Goal: Leave review/rating

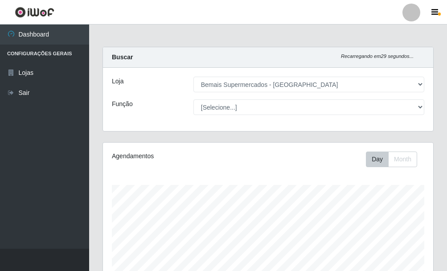
select select "249"
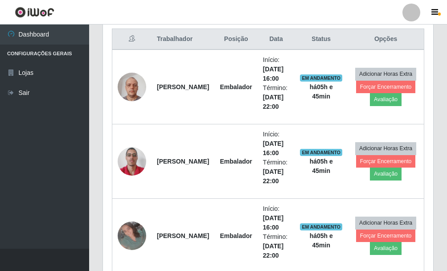
scroll to position [185, 330]
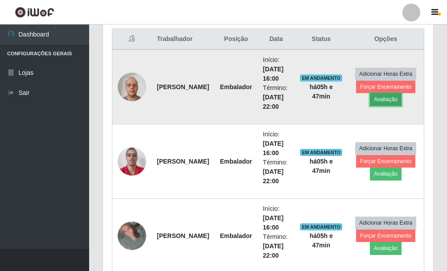
click at [384, 101] on button "Avaliação" at bounding box center [386, 99] width 32 height 12
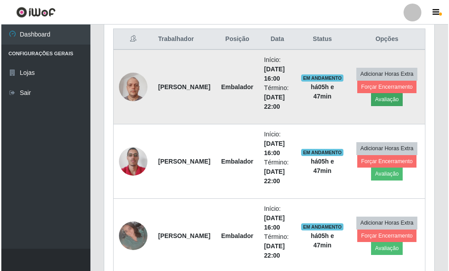
scroll to position [185, 325]
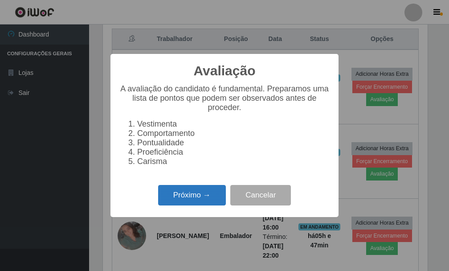
click at [202, 199] on button "Próximo →" at bounding box center [192, 195] width 68 height 21
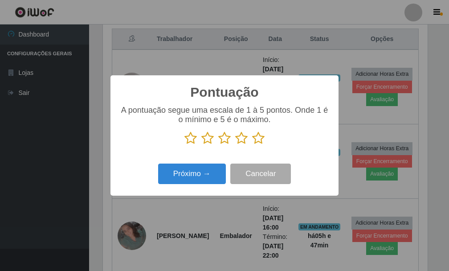
click at [258, 140] on icon at bounding box center [258, 137] width 12 height 13
click at [252, 145] on input "radio" at bounding box center [252, 145] width 0 height 0
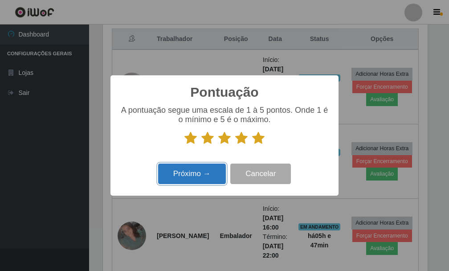
click at [201, 178] on button "Próximo →" at bounding box center [192, 173] width 68 height 21
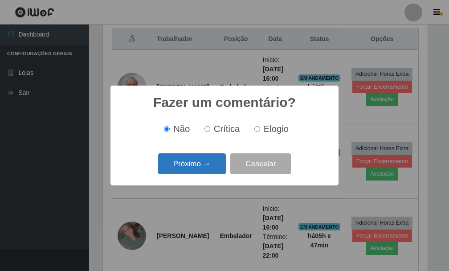
click at [204, 170] on button "Próximo →" at bounding box center [192, 163] width 68 height 21
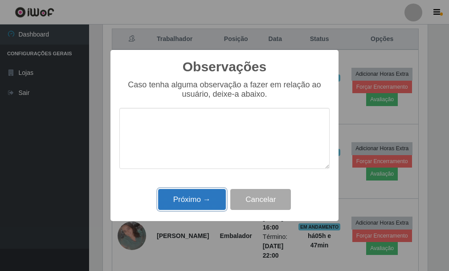
click at [203, 200] on button "Próximo →" at bounding box center [192, 199] width 68 height 21
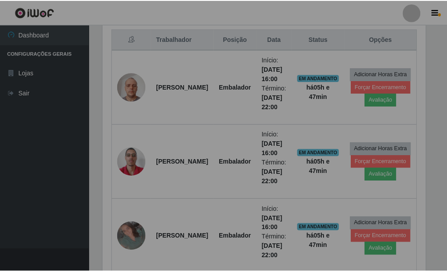
scroll to position [185, 330]
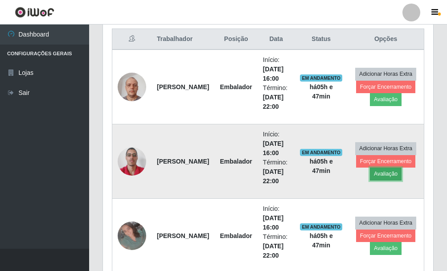
click at [380, 175] on button "Avaliação" at bounding box center [386, 173] width 32 height 12
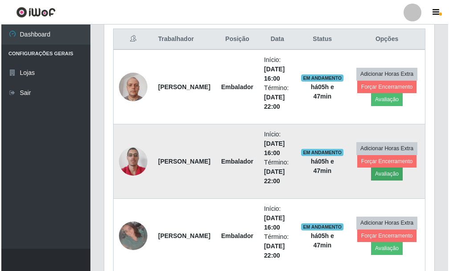
scroll to position [185, 325]
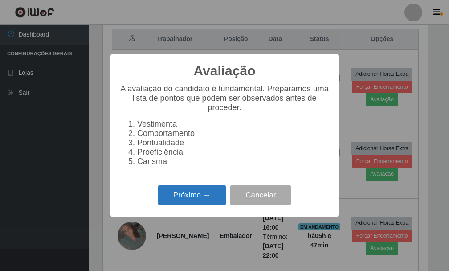
click at [207, 196] on button "Próximo →" at bounding box center [192, 195] width 68 height 21
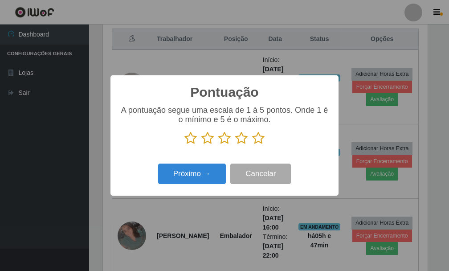
click at [255, 139] on icon at bounding box center [258, 137] width 12 height 13
click at [252, 145] on input "radio" at bounding box center [252, 145] width 0 height 0
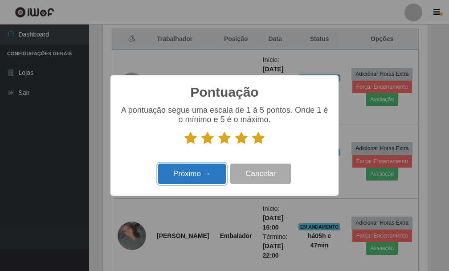
click at [197, 171] on button "Próximo →" at bounding box center [192, 173] width 68 height 21
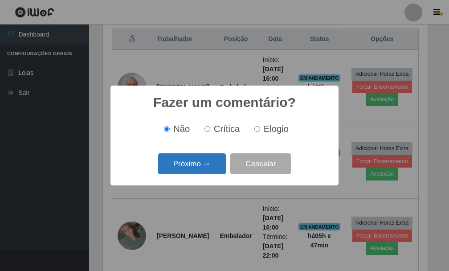
click at [198, 170] on button "Próximo →" at bounding box center [192, 163] width 68 height 21
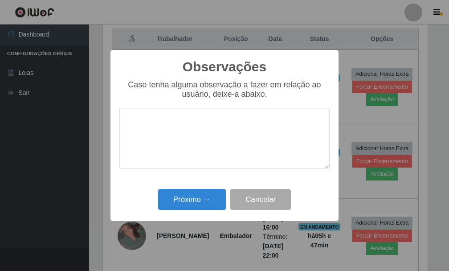
click at [208, 188] on div "Próximo → Cancelar" at bounding box center [224, 199] width 210 height 25
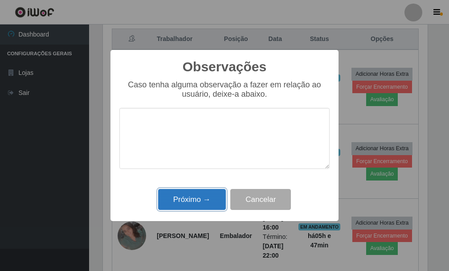
click at [210, 194] on button "Próximo →" at bounding box center [192, 199] width 68 height 21
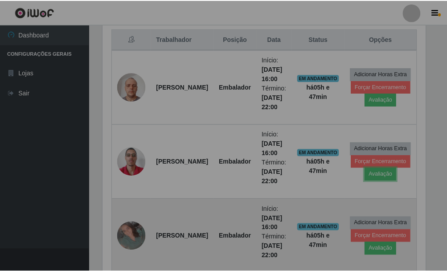
scroll to position [185, 330]
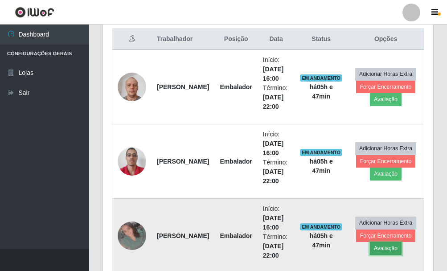
click at [388, 246] on button "Avaliação" at bounding box center [386, 248] width 32 height 12
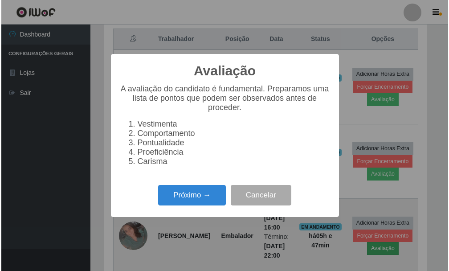
scroll to position [185, 325]
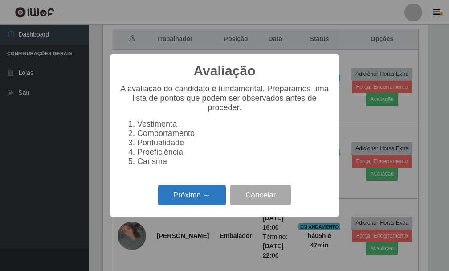
click at [189, 204] on button "Próximo →" at bounding box center [192, 195] width 68 height 21
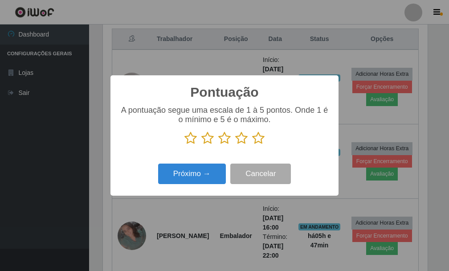
click at [256, 144] on icon at bounding box center [258, 137] width 12 height 13
click at [252, 145] on input "radio" at bounding box center [252, 145] width 0 height 0
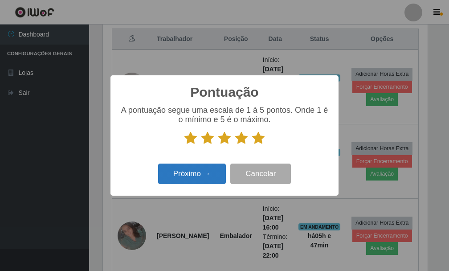
click at [196, 184] on div "Próximo → Cancelar" at bounding box center [224, 173] width 210 height 25
click at [205, 173] on button "Próximo →" at bounding box center [192, 173] width 68 height 21
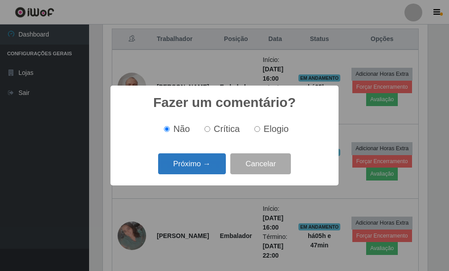
click at [208, 166] on button "Próximo →" at bounding box center [192, 163] width 68 height 21
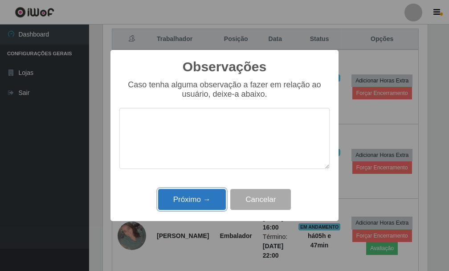
click at [205, 198] on button "Próximo →" at bounding box center [192, 199] width 68 height 21
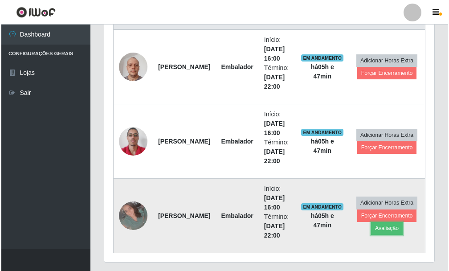
scroll to position [385, 0]
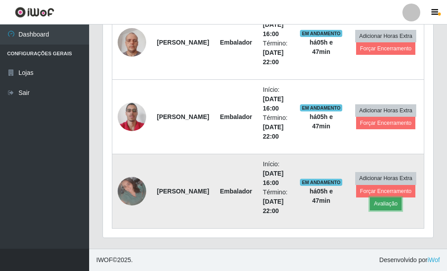
click at [387, 206] on button "Avaliação" at bounding box center [386, 203] width 32 height 12
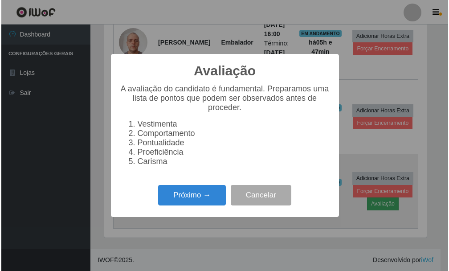
scroll to position [185, 325]
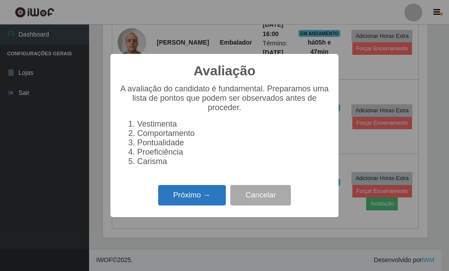
click at [205, 201] on button "Próximo →" at bounding box center [192, 195] width 68 height 21
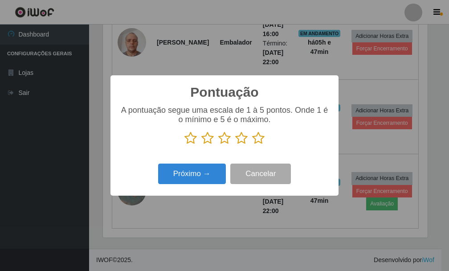
scroll to position [445230, 445090]
click at [252, 142] on icon at bounding box center [258, 137] width 12 height 13
click at [252, 145] on input "radio" at bounding box center [252, 145] width 0 height 0
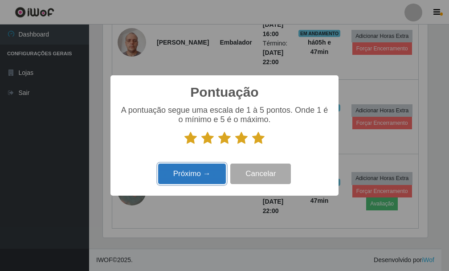
click at [203, 174] on button "Próximo →" at bounding box center [192, 173] width 68 height 21
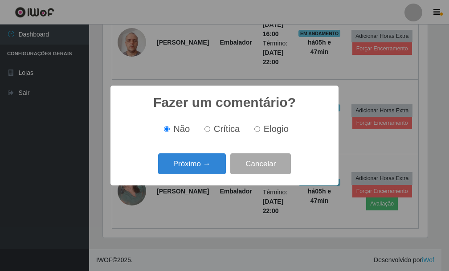
click at [203, 173] on button "Próximo →" at bounding box center [192, 163] width 68 height 21
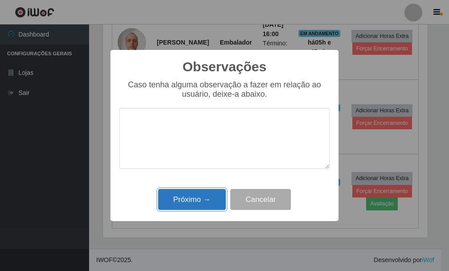
click at [205, 200] on button "Próximo →" at bounding box center [192, 199] width 68 height 21
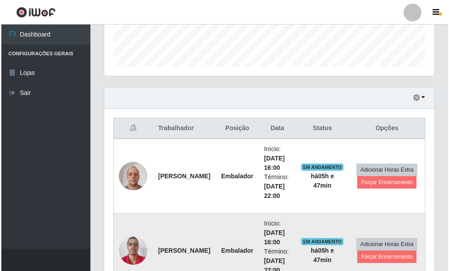
scroll to position [296, 0]
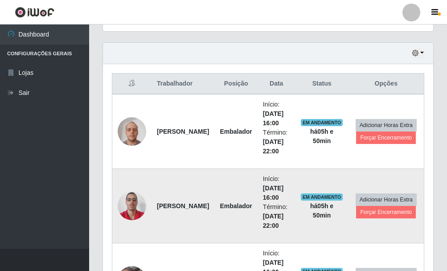
click at [135, 207] on img at bounding box center [132, 206] width 29 height 38
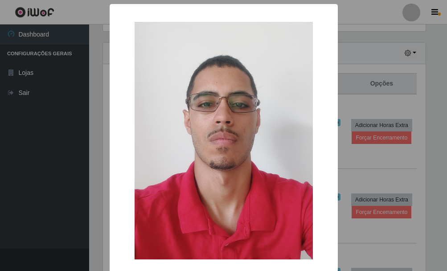
scroll to position [185, 325]
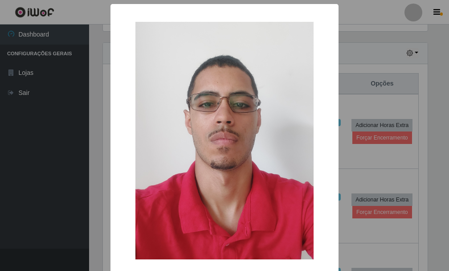
click at [358, 54] on div "× OK Cancel" at bounding box center [224, 135] width 449 height 271
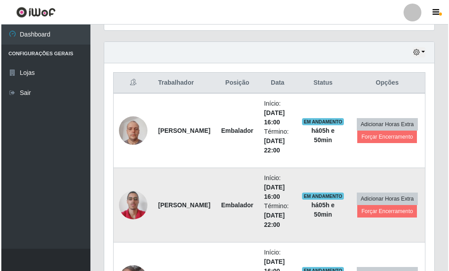
scroll to position [296, 0]
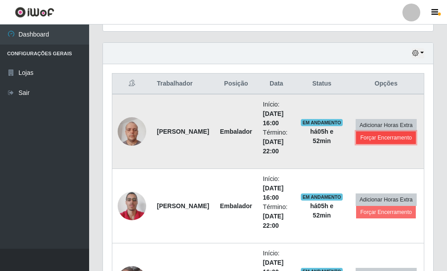
click at [393, 134] on button "Forçar Encerramento" at bounding box center [386, 137] width 60 height 12
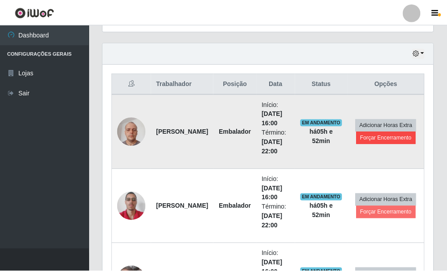
scroll to position [185, 325]
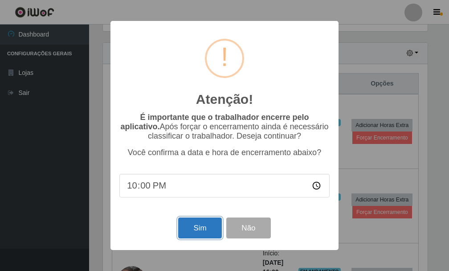
click at [205, 220] on button "Sim" at bounding box center [199, 227] width 43 height 21
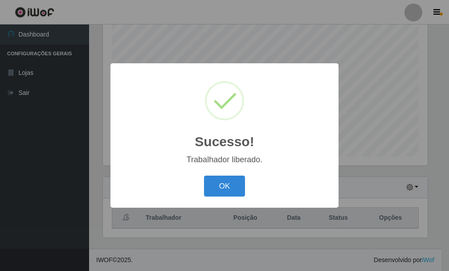
drag, startPoint x: 240, startPoint y: 188, endPoint x: 293, endPoint y: 203, distance: 55.0
click at [240, 187] on button "OK" at bounding box center [224, 185] width 41 height 21
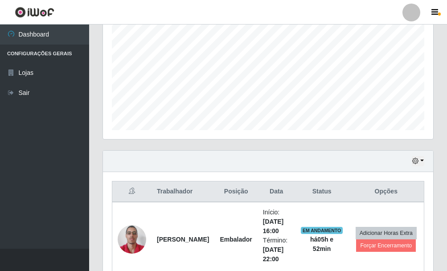
scroll to position [207, 0]
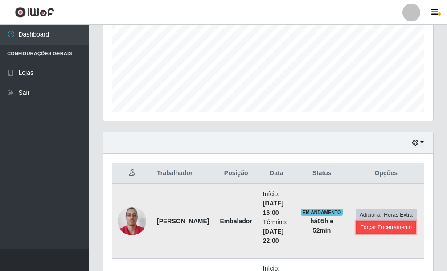
click at [380, 227] on button "Forçar Encerramento" at bounding box center [386, 227] width 60 height 12
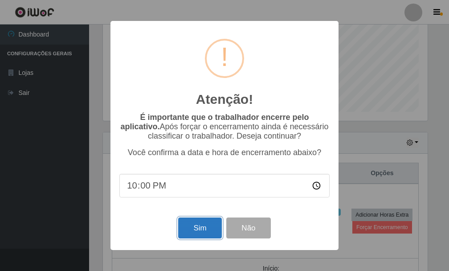
click at [212, 230] on button "Sim" at bounding box center [199, 227] width 43 height 21
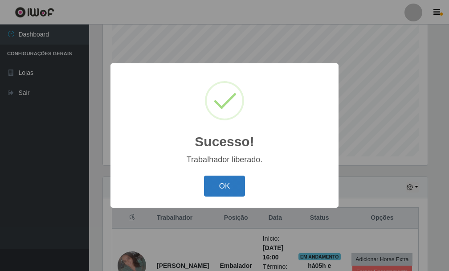
drag, startPoint x: 235, startPoint y: 179, endPoint x: 274, endPoint y: 188, distance: 39.7
click at [240, 179] on button "OK" at bounding box center [224, 185] width 41 height 21
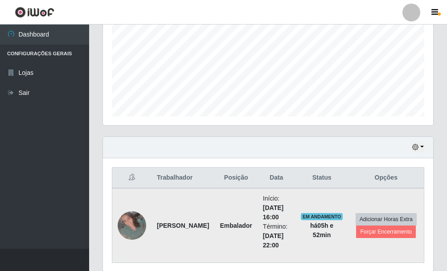
scroll to position [237, 0]
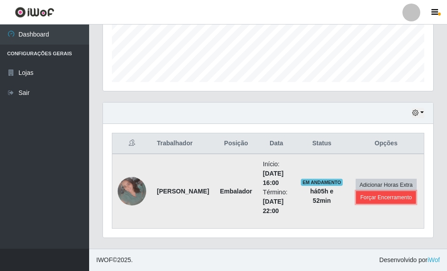
click at [385, 199] on button "Forçar Encerramento" at bounding box center [386, 197] width 60 height 12
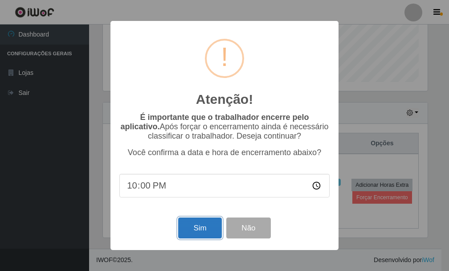
click at [209, 231] on button "Sim" at bounding box center [199, 227] width 43 height 21
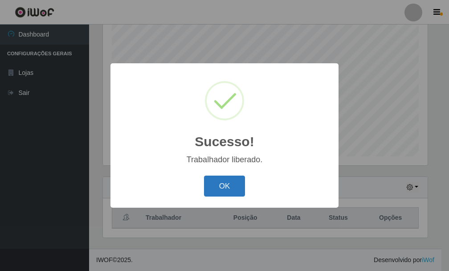
click at [230, 184] on button "OK" at bounding box center [224, 185] width 41 height 21
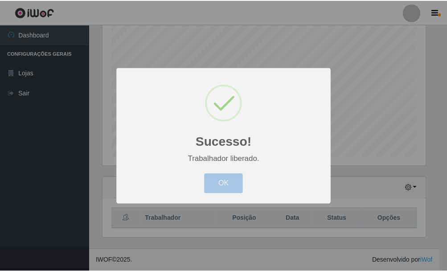
scroll to position [185, 330]
